Goal: Information Seeking & Learning: Understand process/instructions

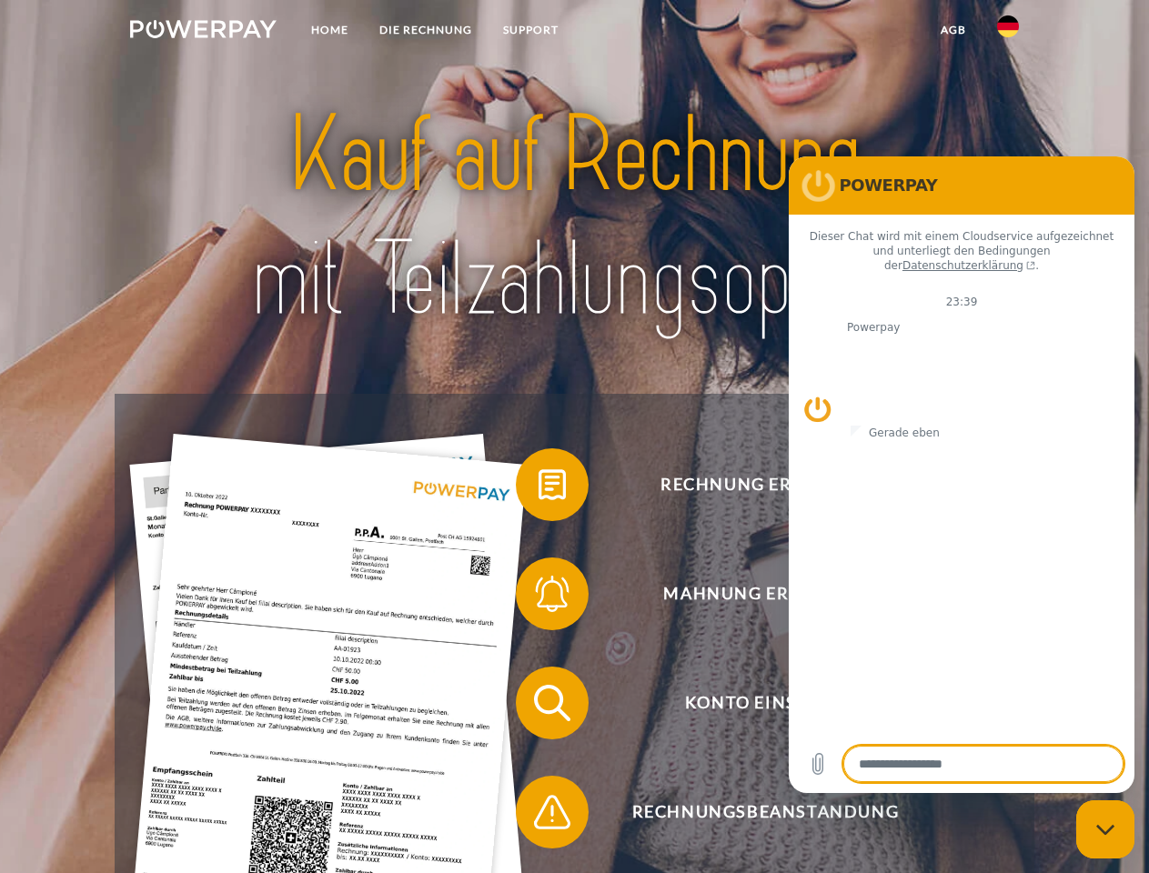
click at [203, 32] on img at bounding box center [203, 29] width 146 height 18
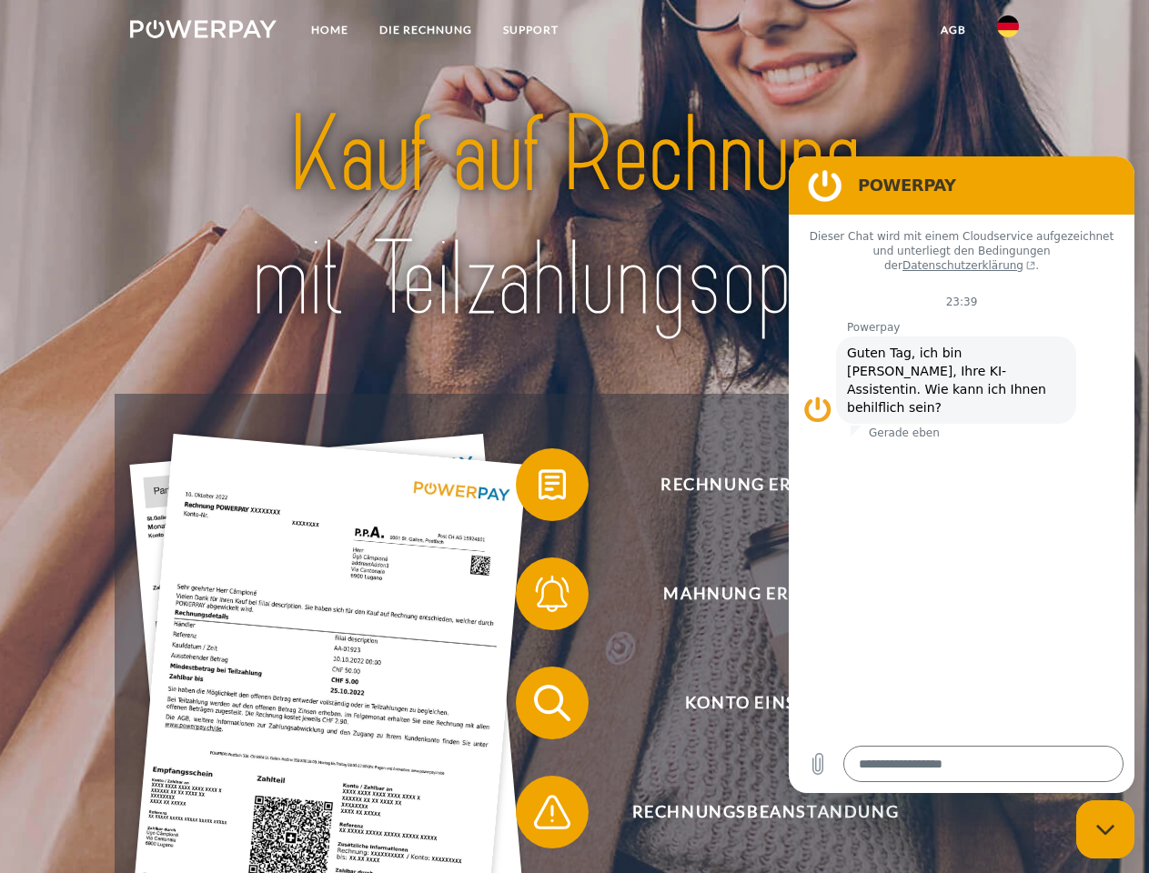
click at [1008, 32] on img at bounding box center [1008, 26] width 22 height 22
click at [953, 30] on link "agb" at bounding box center [953, 30] width 56 height 33
click at [539, 489] on span at bounding box center [525, 484] width 91 height 91
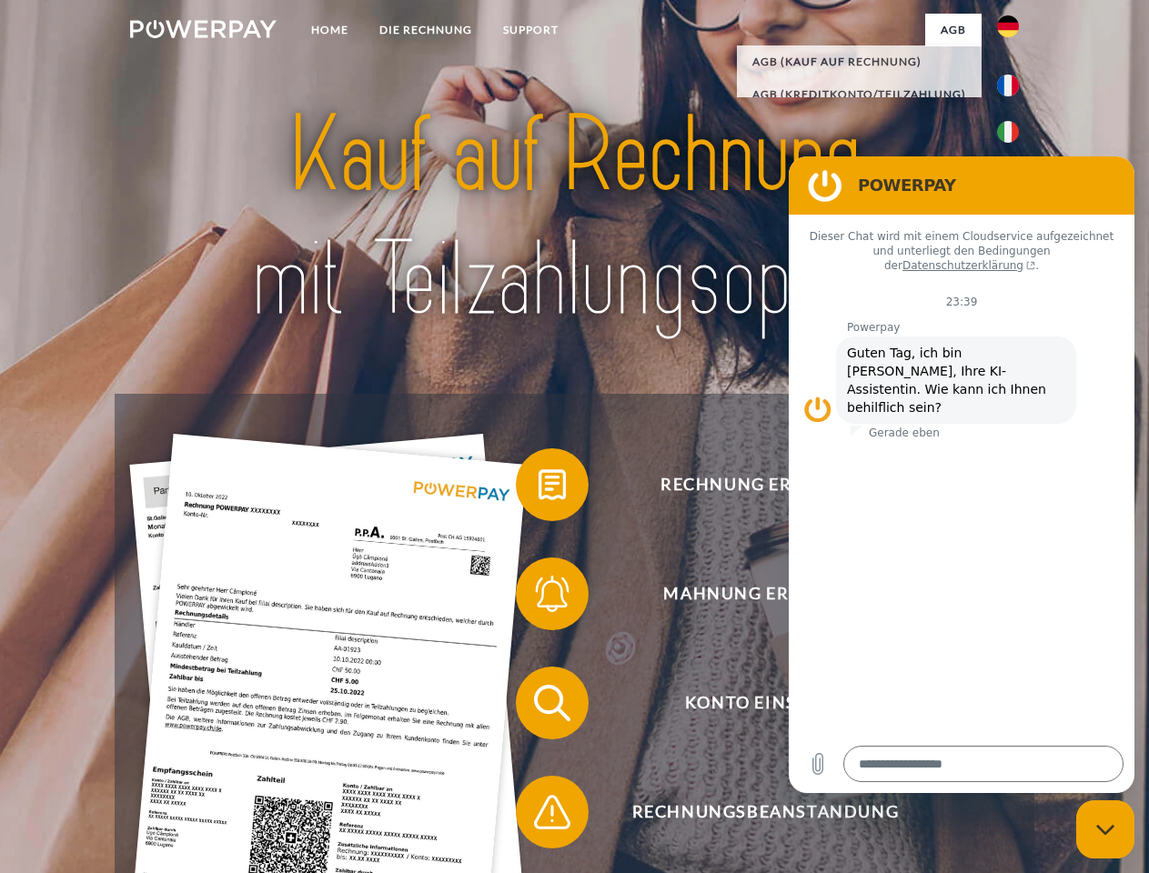
click at [539, 598] on span at bounding box center [525, 594] width 91 height 91
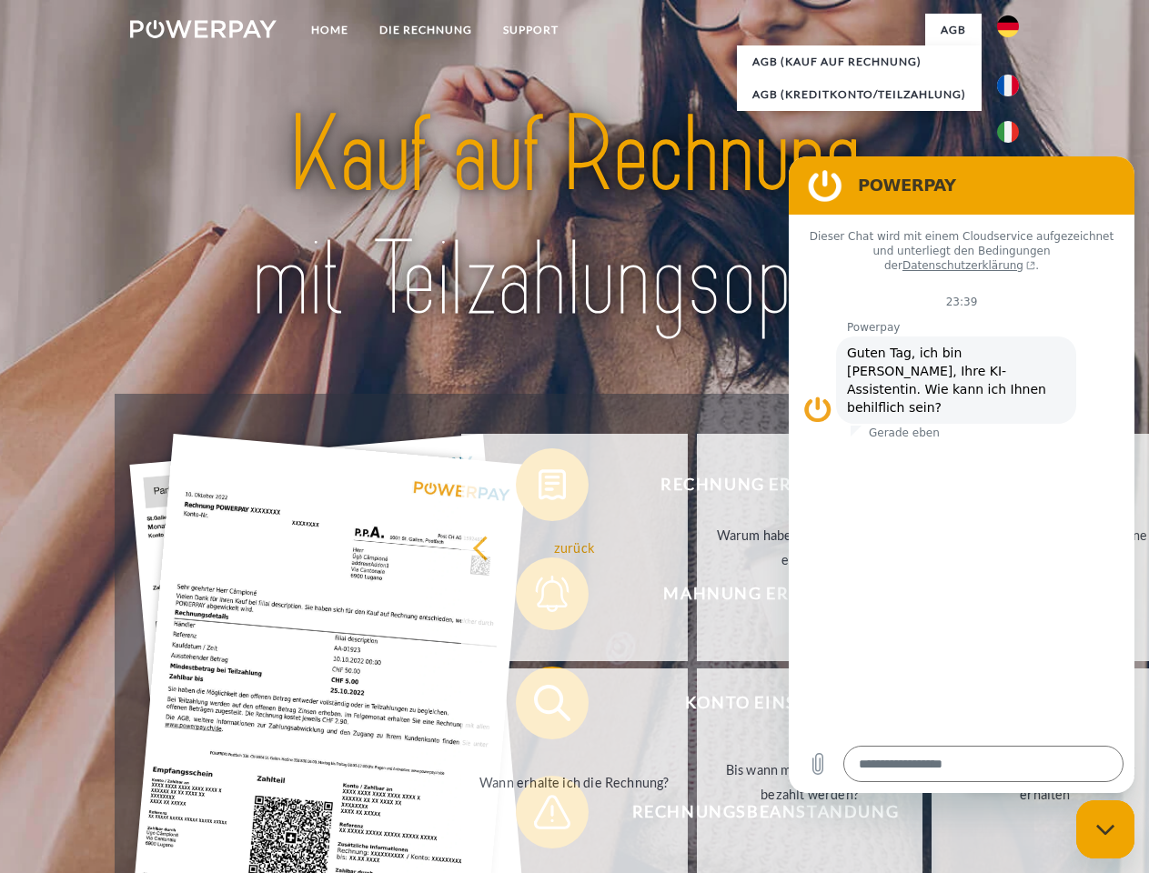
click at [697, 707] on link "Bis wann muss die Rechnung bezahlt werden?" at bounding box center [810, 782] width 227 height 227
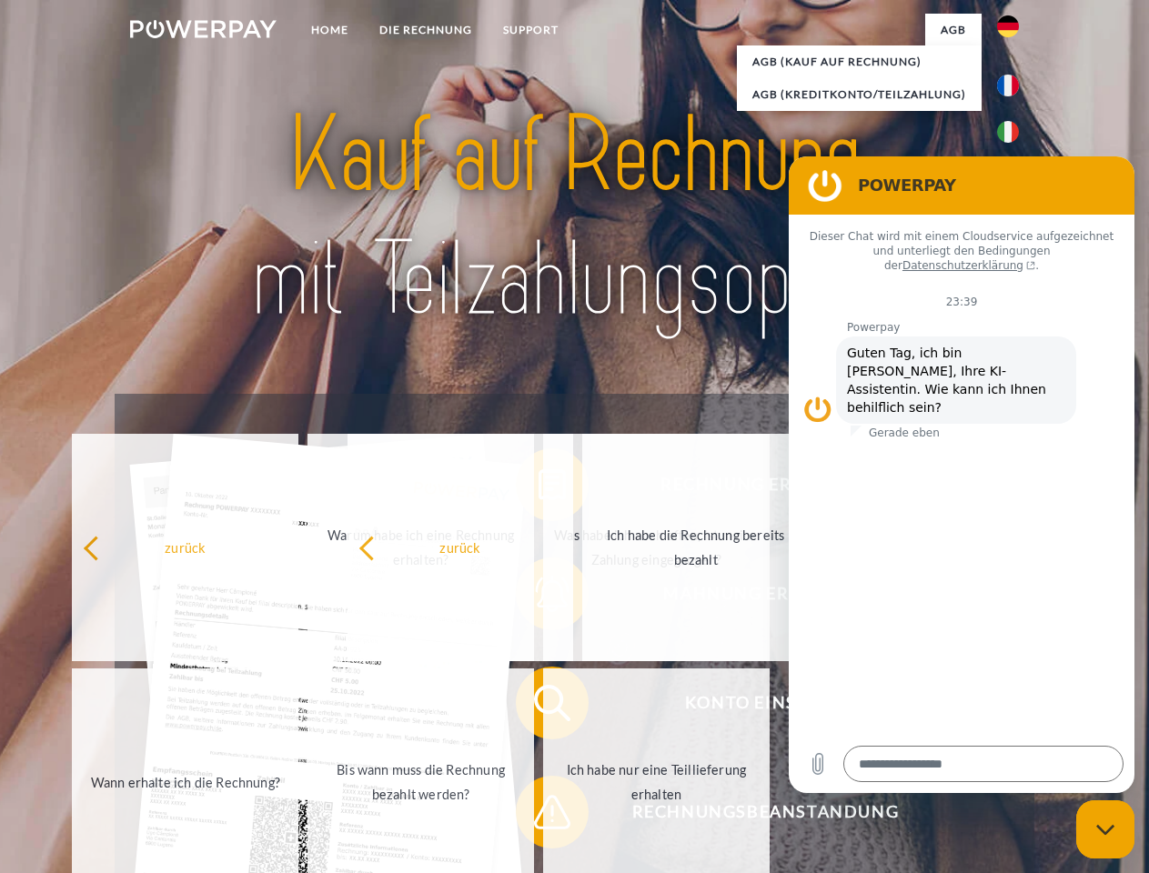
click at [539, 816] on span at bounding box center [525, 812] width 91 height 91
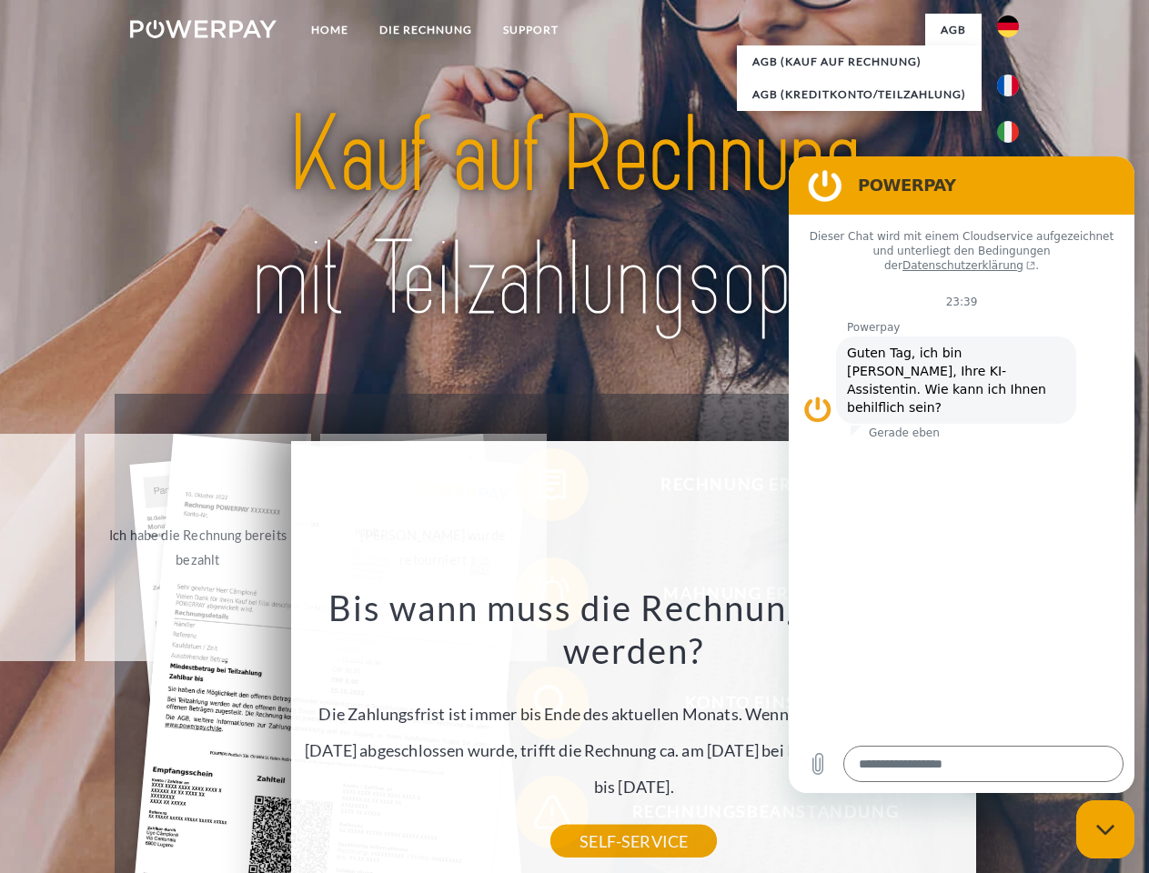
click at [1106, 830] on icon "Messaging-Fenster schließen" at bounding box center [1105, 830] width 19 height 12
type textarea "*"
